Goal: Information Seeking & Learning: Learn about a topic

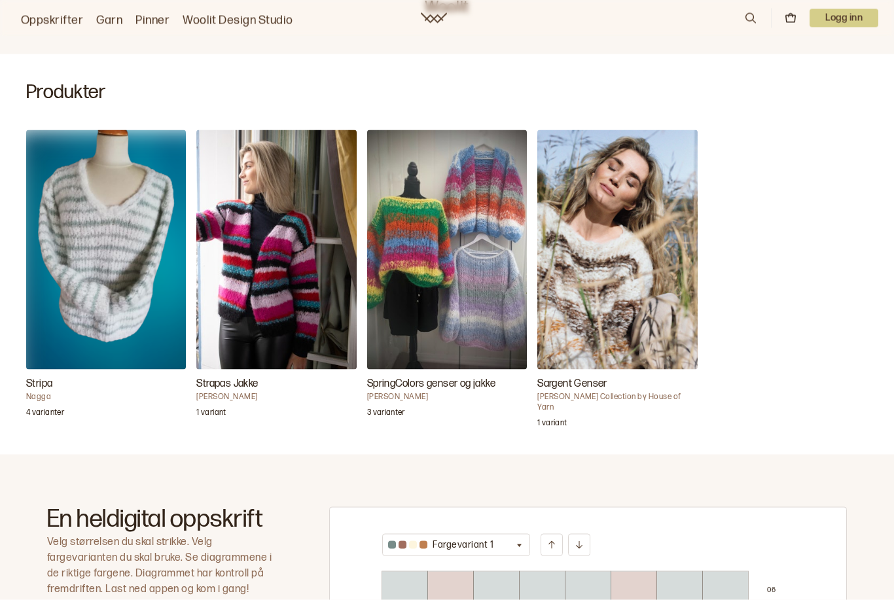
scroll to position [304, 0]
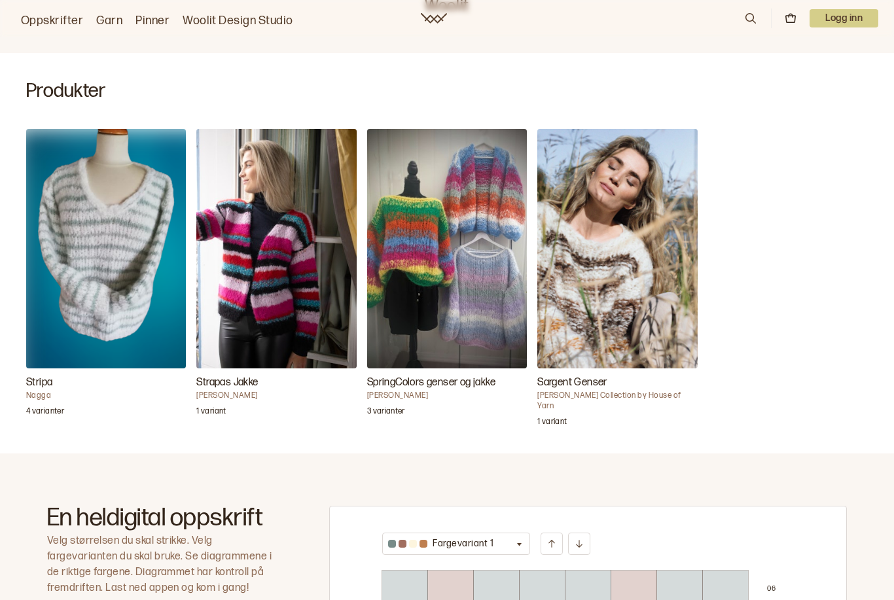
click at [38, 388] on h3 "Stripa" at bounding box center [106, 383] width 160 height 16
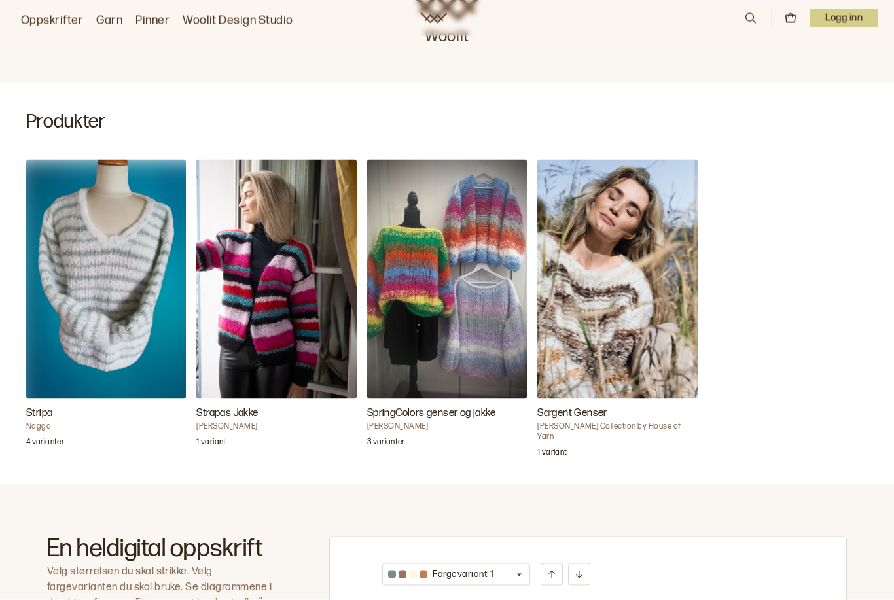
scroll to position [274, 0]
click at [650, 419] on h3 "Sargent Genser" at bounding box center [617, 413] width 160 height 16
